Goal: Transaction & Acquisition: Obtain resource

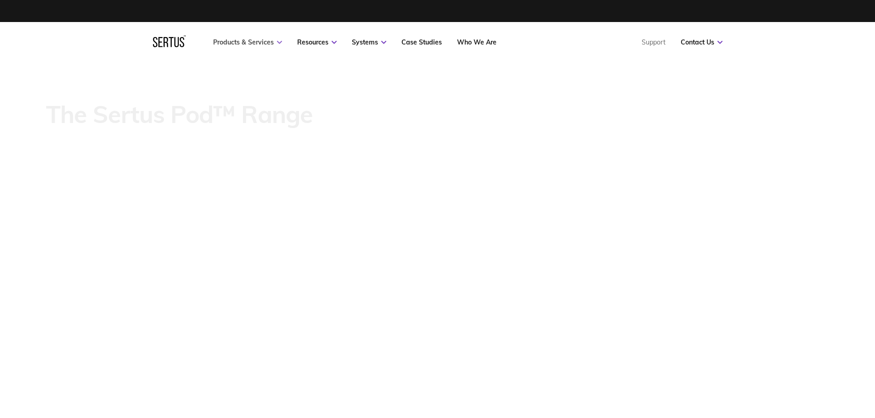
click at [248, 39] on link "Products & Services" at bounding box center [247, 42] width 69 height 8
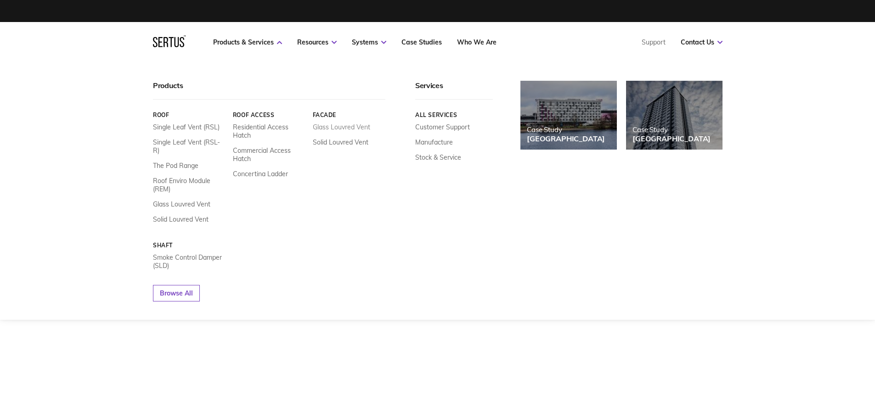
click at [324, 125] on link "Glass Louvred Vent" at bounding box center [340, 127] width 57 height 8
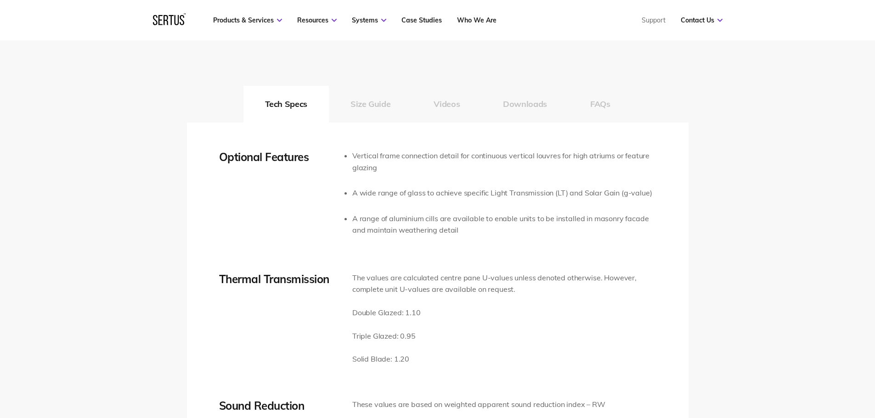
scroll to position [1469, 0]
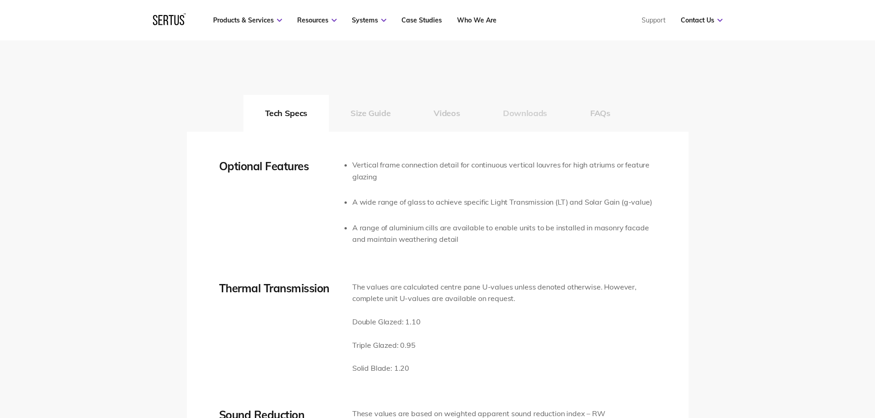
click at [516, 108] on button "Downloads" at bounding box center [524, 113] width 87 height 37
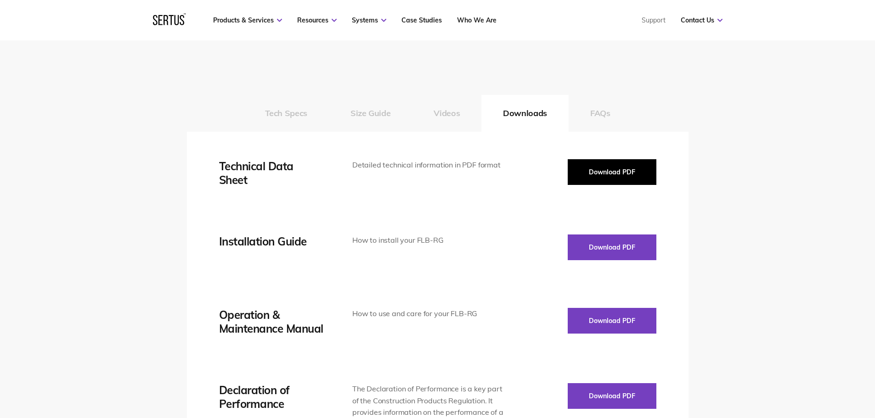
click at [593, 168] on button "Download PDF" at bounding box center [611, 172] width 89 height 26
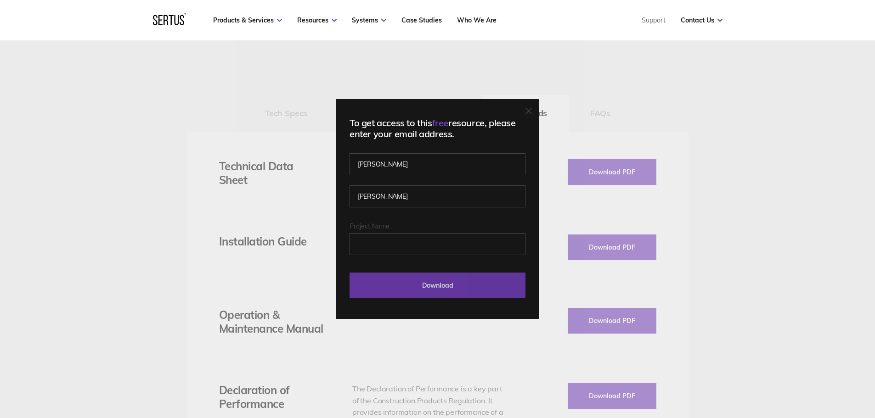
click at [443, 285] on input "Download" at bounding box center [437, 286] width 176 height 26
